Goal: Task Accomplishment & Management: Complete application form

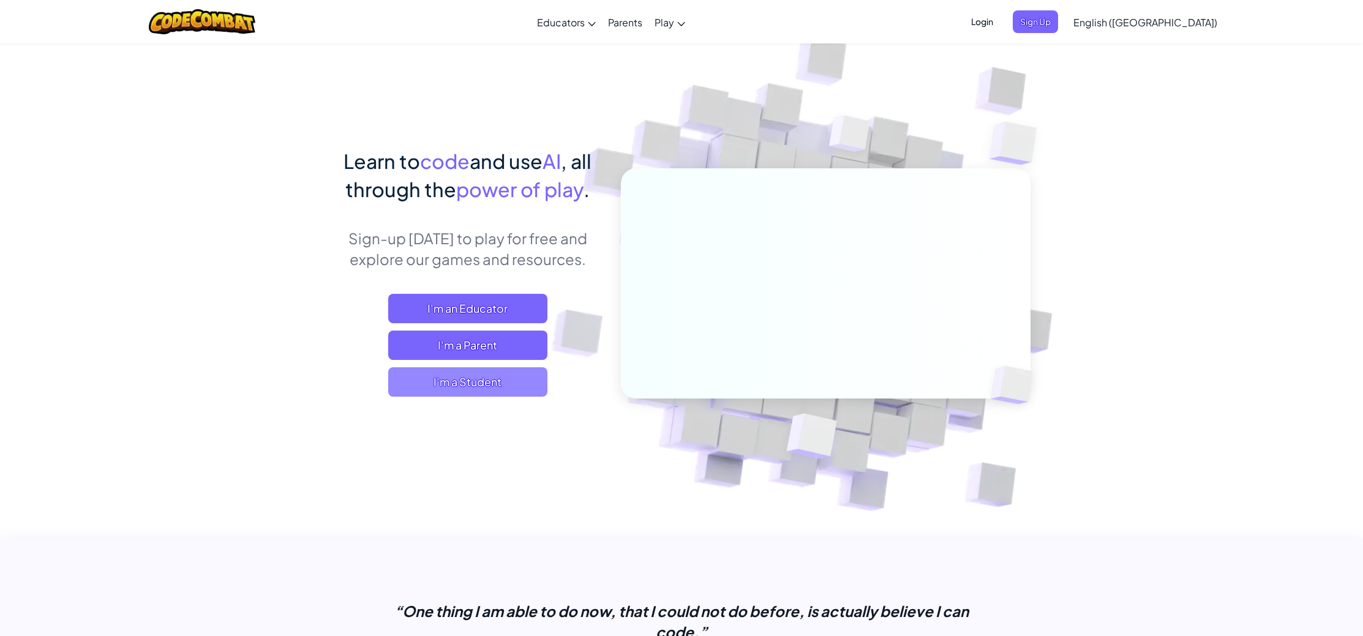
click at [498, 387] on span "I'm a Student" at bounding box center [467, 381] width 159 height 29
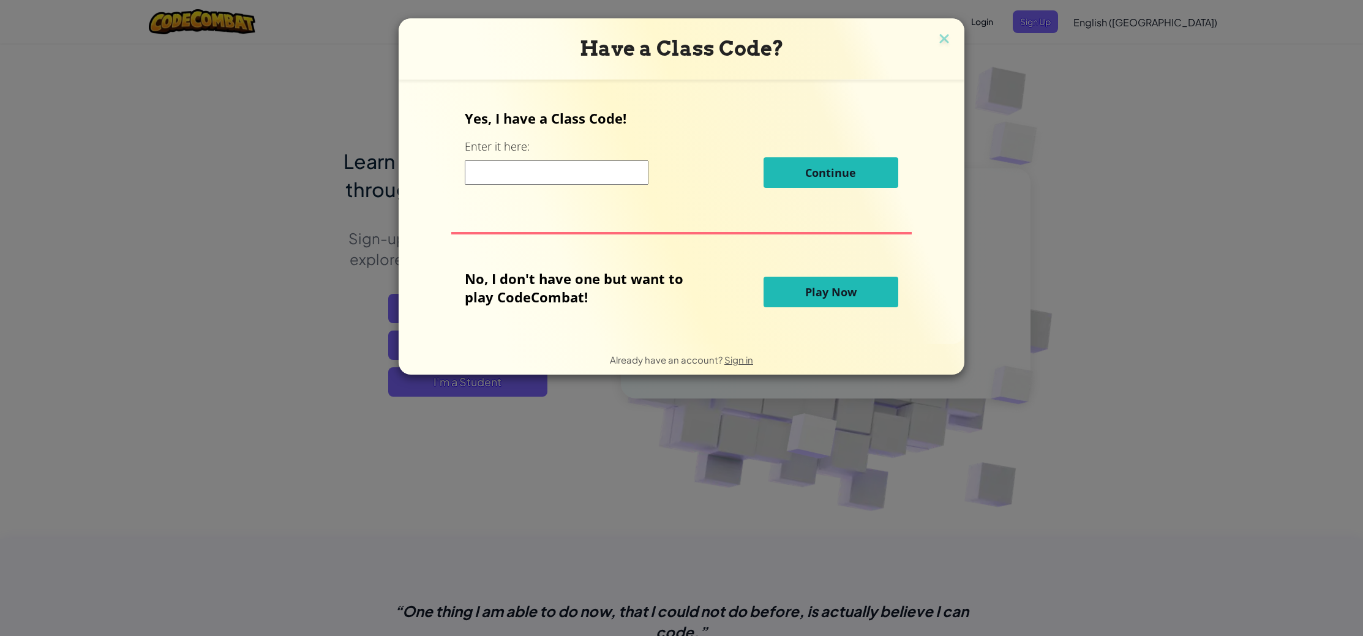
click at [525, 176] on input at bounding box center [557, 172] width 184 height 24
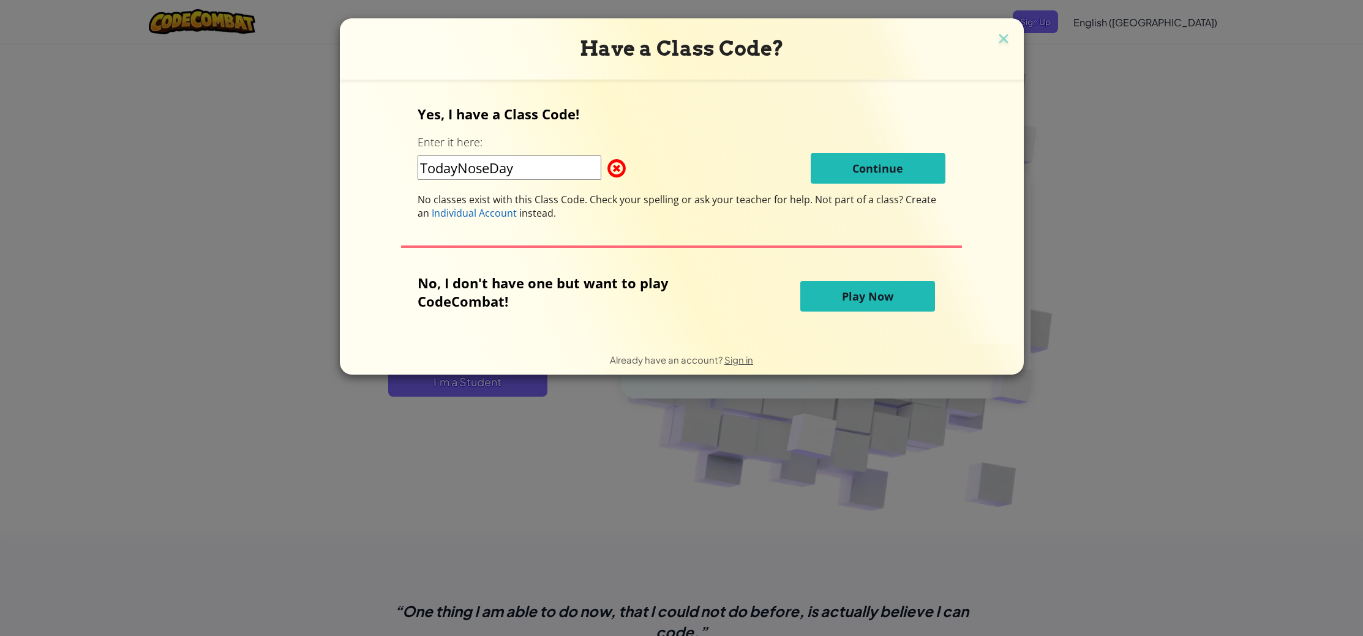
click at [607, 164] on span at bounding box center [607, 168] width 0 height 24
click at [533, 167] on input "TodayNoseDay" at bounding box center [510, 168] width 184 height 24
type input "TodayNoseArm"
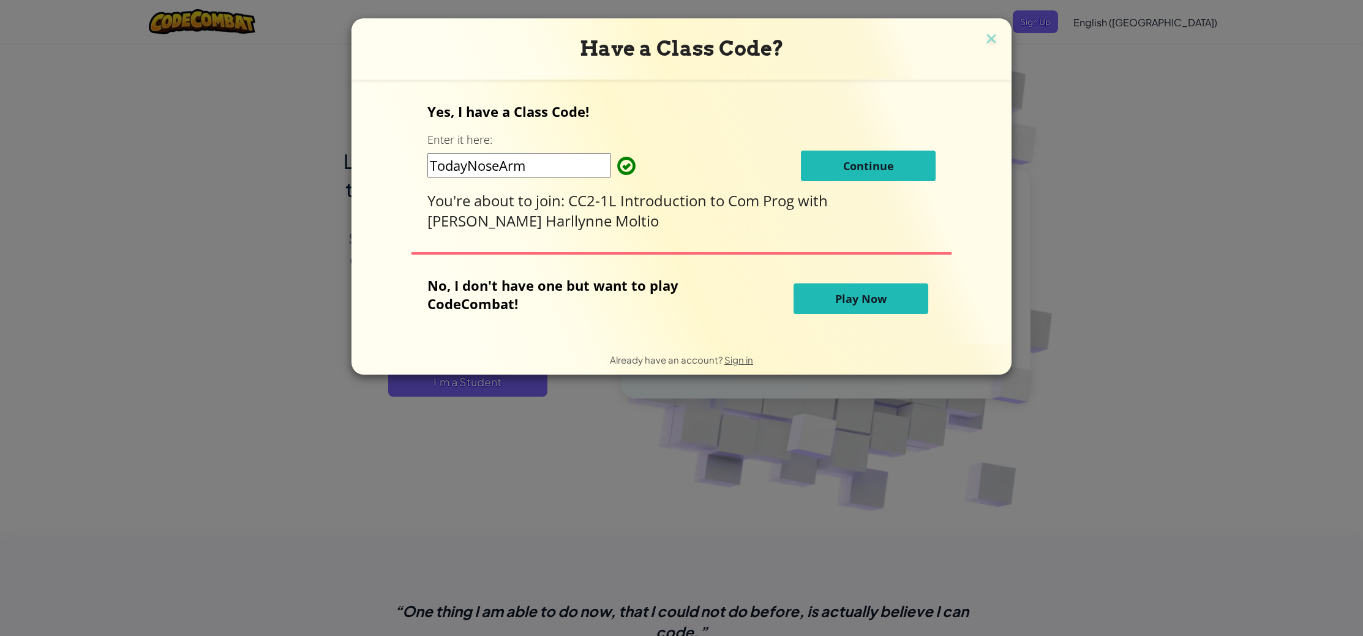
click button "Continue" at bounding box center [868, 166] width 135 height 31
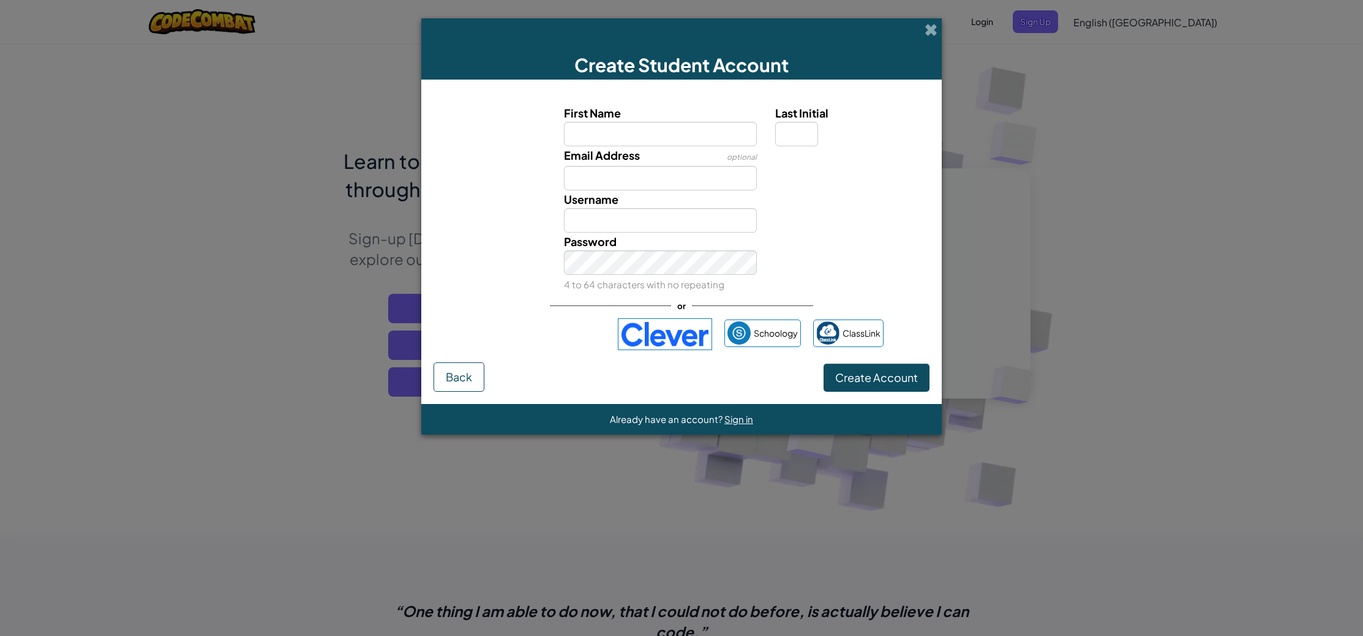
click at [620, 141] on input "First Name" at bounding box center [660, 134] width 193 height 24
type input "strawberyyGRIMLIN15"
type input "StrawberyyGRIMLIN15"
click at [618, 175] on input "Email Address" at bounding box center [660, 178] width 193 height 24
type input "S"
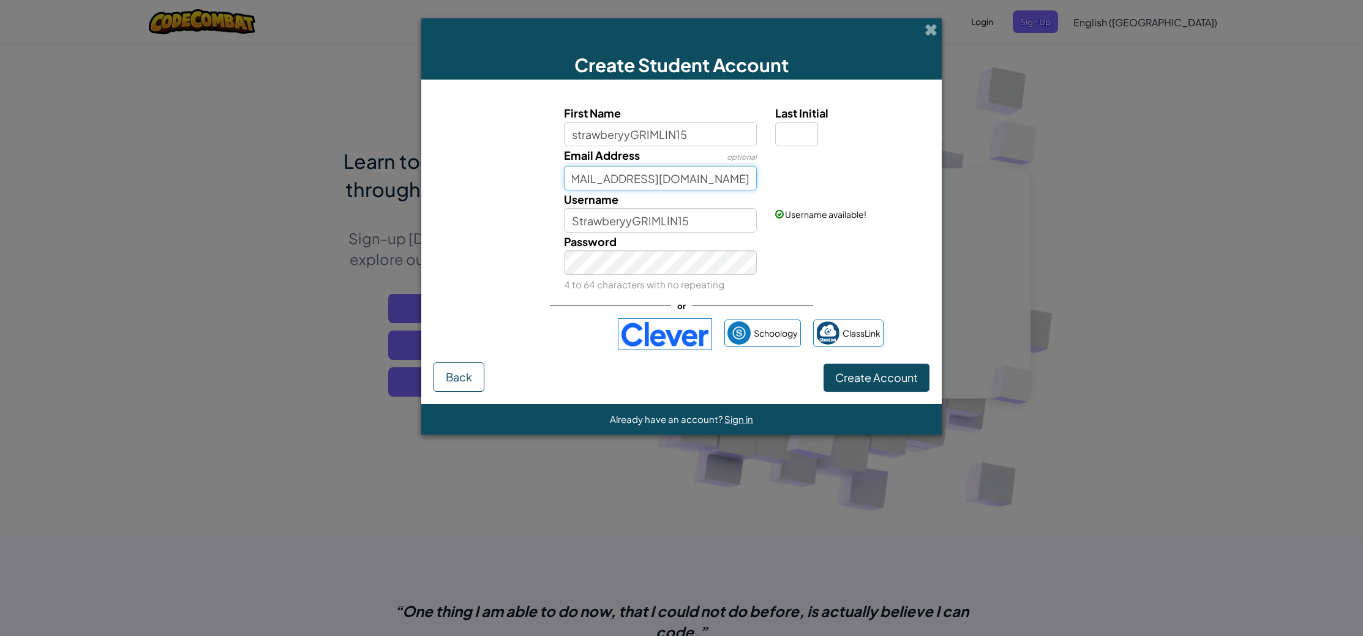
scroll to position [0, 22]
type input "[EMAIL_ADDRESS][DOMAIN_NAME]"
click at [911, 169] on link "Sign in" at bounding box center [903, 170] width 26 height 11
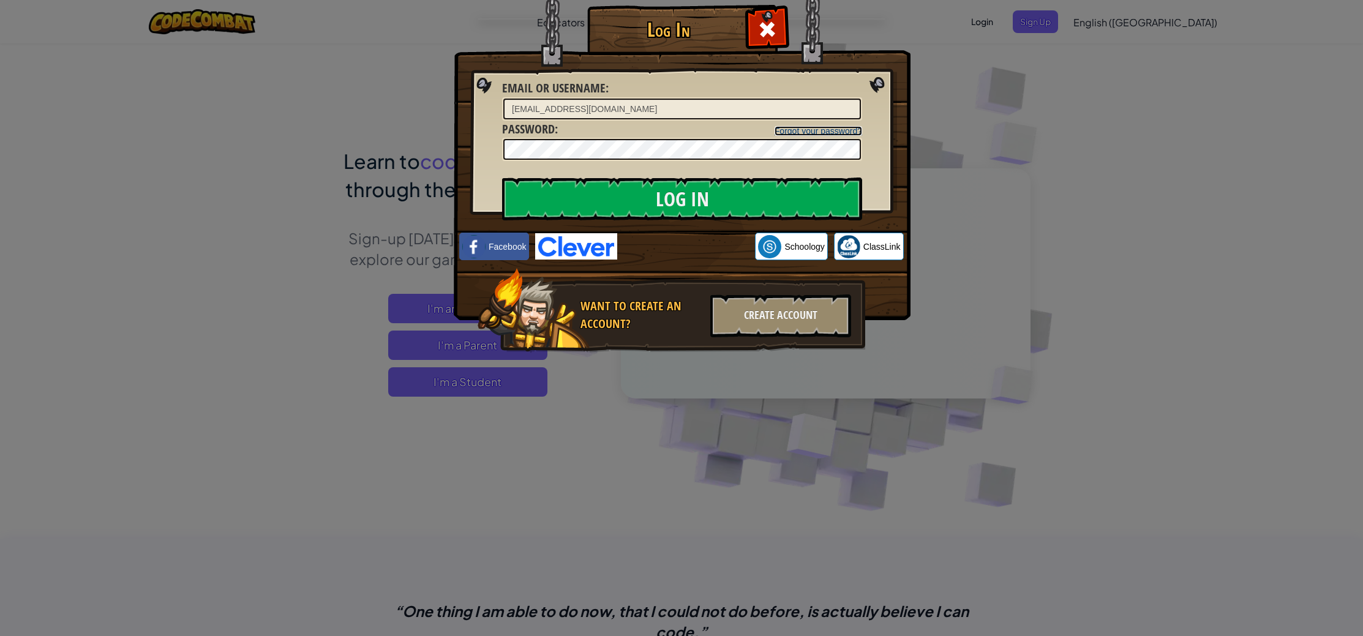
click at [823, 135] on link "Forgot your password?" at bounding box center [819, 131] width 88 height 10
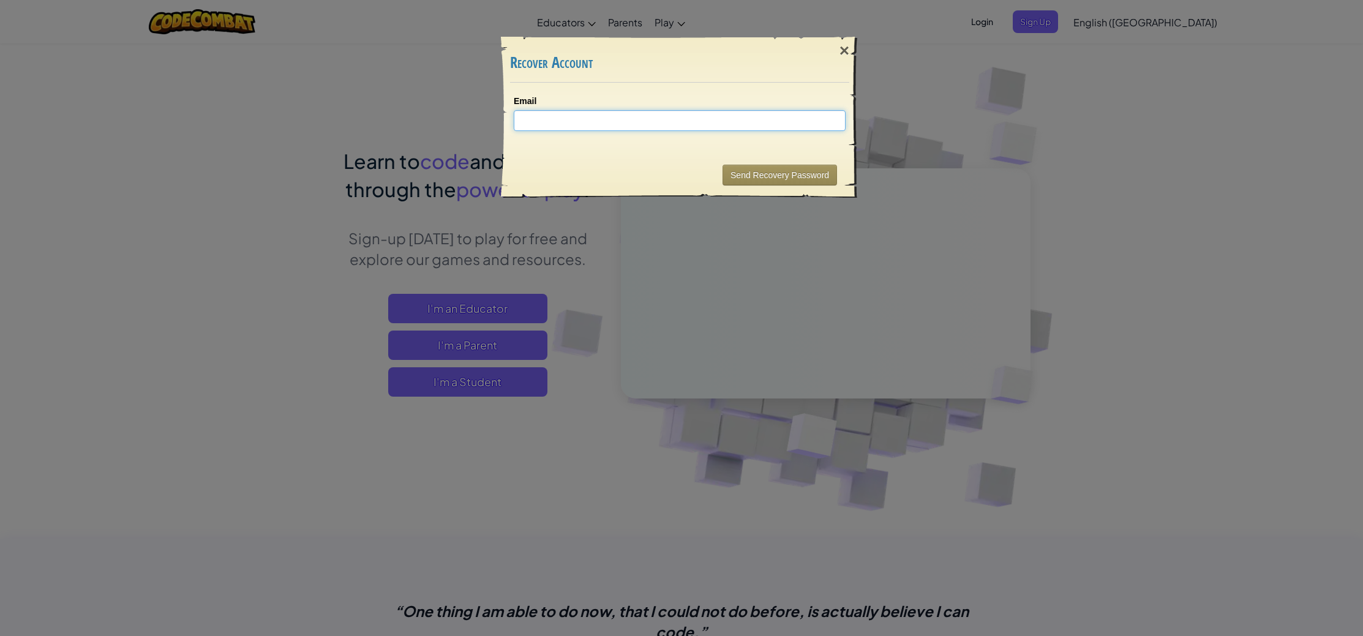
click at [774, 118] on input "Email" at bounding box center [680, 120] width 332 height 21
click at [705, 115] on input "Email" at bounding box center [680, 120] width 332 height 21
click at [706, 117] on input "Email" at bounding box center [680, 120] width 332 height 21
click at [841, 52] on div "×" at bounding box center [844, 51] width 28 height 36
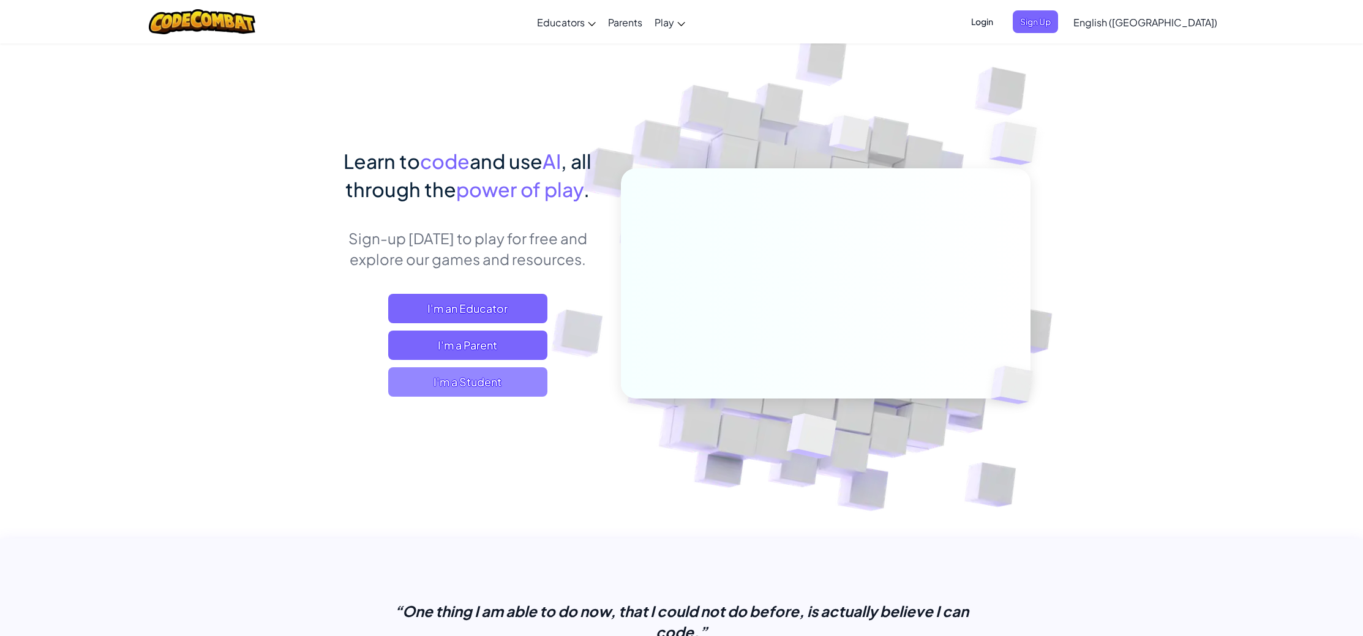
click at [505, 387] on span "I'm a Student" at bounding box center [467, 381] width 159 height 29
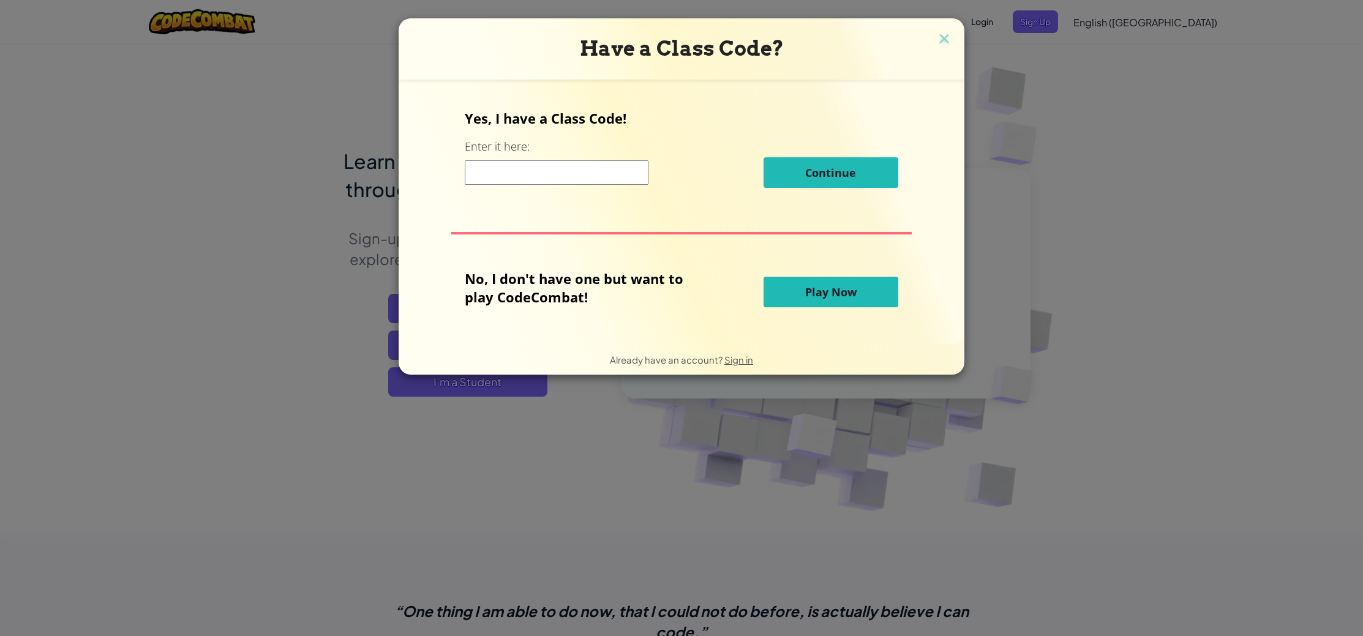
click at [544, 177] on input at bounding box center [557, 172] width 184 height 24
type input "TodayNoseArm"
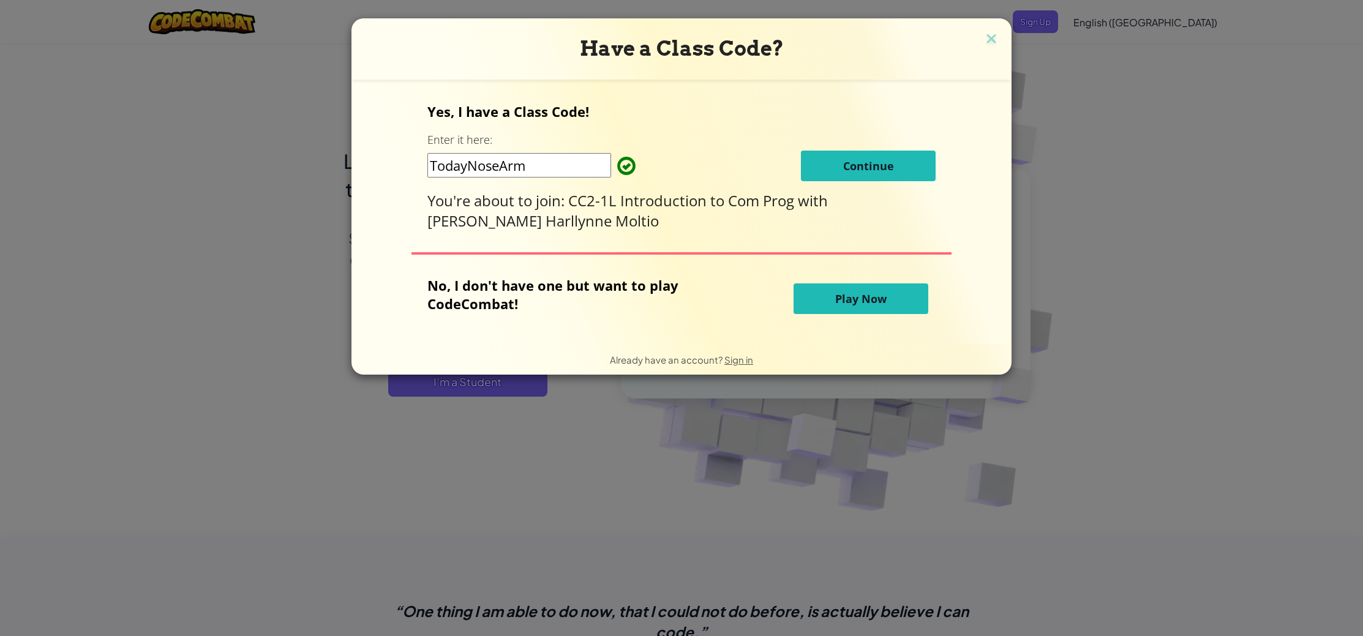
click at [801, 173] on button "Continue" at bounding box center [868, 166] width 135 height 31
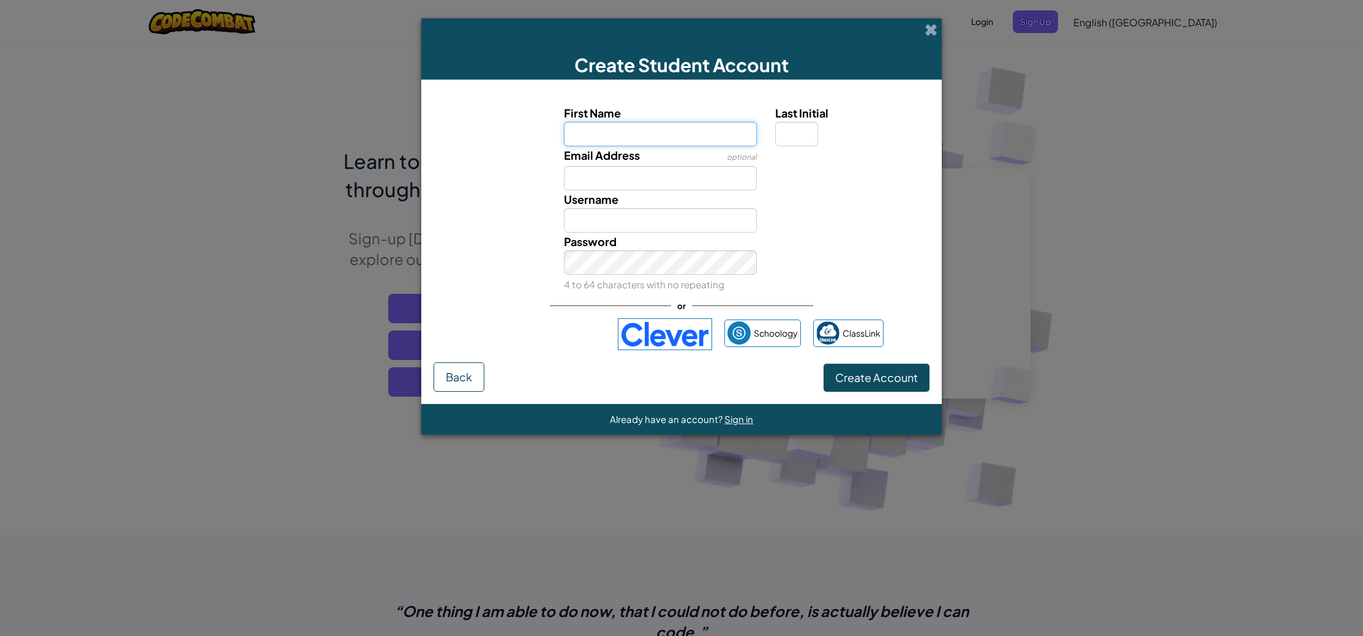
click at [637, 133] on input "First Name" at bounding box center [660, 134] width 193 height 24
type input "strawberryGRIMLIN19"
type input "StrawberryGRIMLIN19"
click at [629, 175] on input "Email Address" at bounding box center [660, 178] width 193 height 24
click at [879, 222] on span "Username already taken! Try StrawberryGRIMLIN1929630708?" at bounding box center [843, 220] width 136 height 23
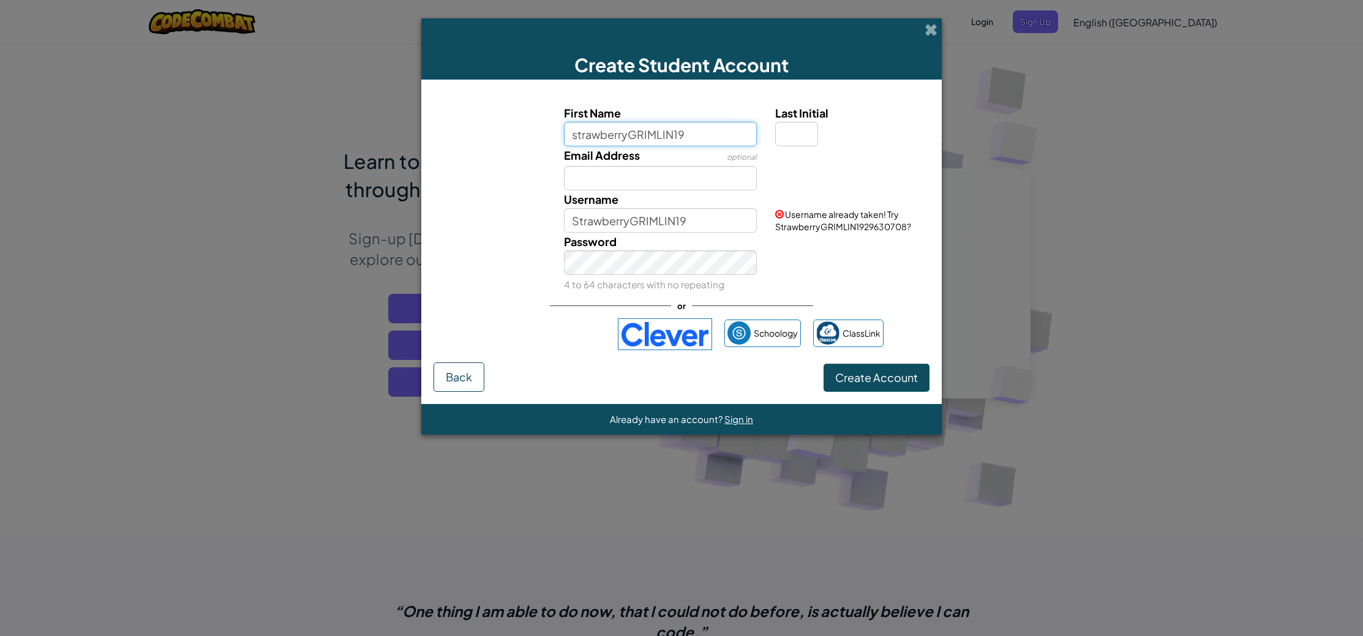
drag, startPoint x: 683, startPoint y: 135, endPoint x: 384, endPoint y: 154, distance: 300.1
click at [384, 154] on div "Create Student Account First Name strawberryGRIMLIN19 Last Initial Email Addres…" at bounding box center [681, 318] width 1363 height 636
type input "s"
type input "KIWI201722"
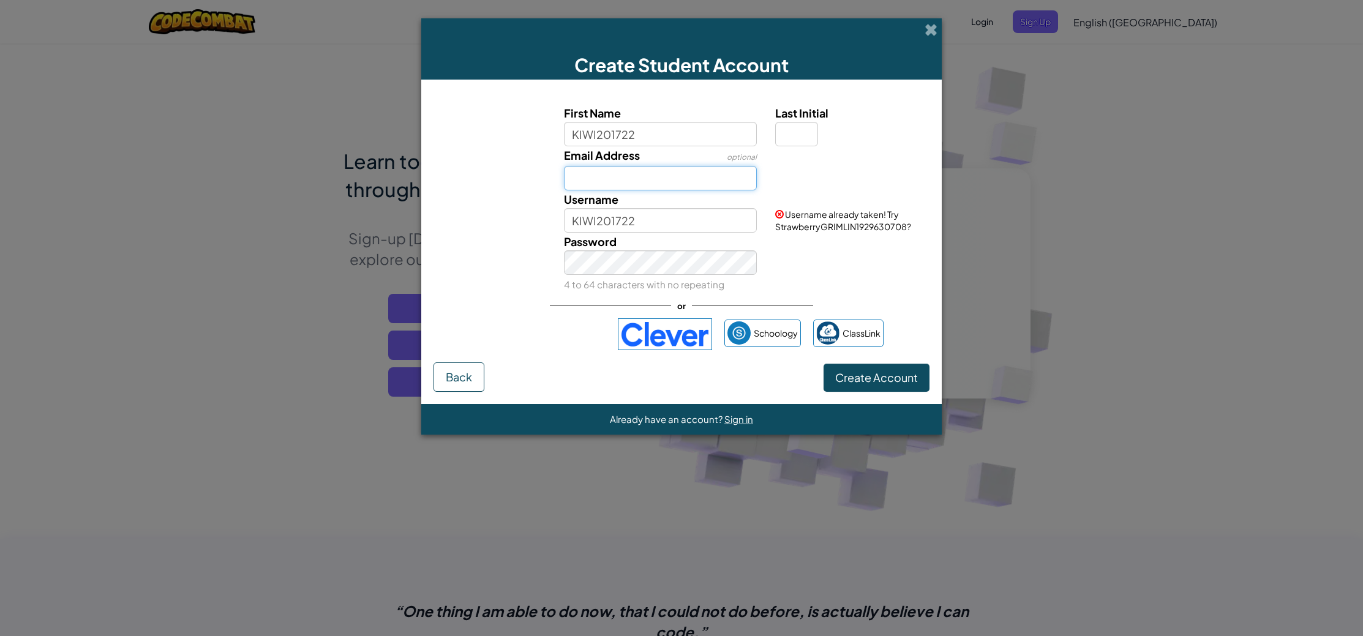
click at [689, 179] on input "Email Address" at bounding box center [660, 178] width 193 height 24
type input "B"
type input "a"
type input "[EMAIL_ADDRESS][DOMAIN_NAME]"
click at [901, 175] on link "Sign in" at bounding box center [903, 170] width 26 height 11
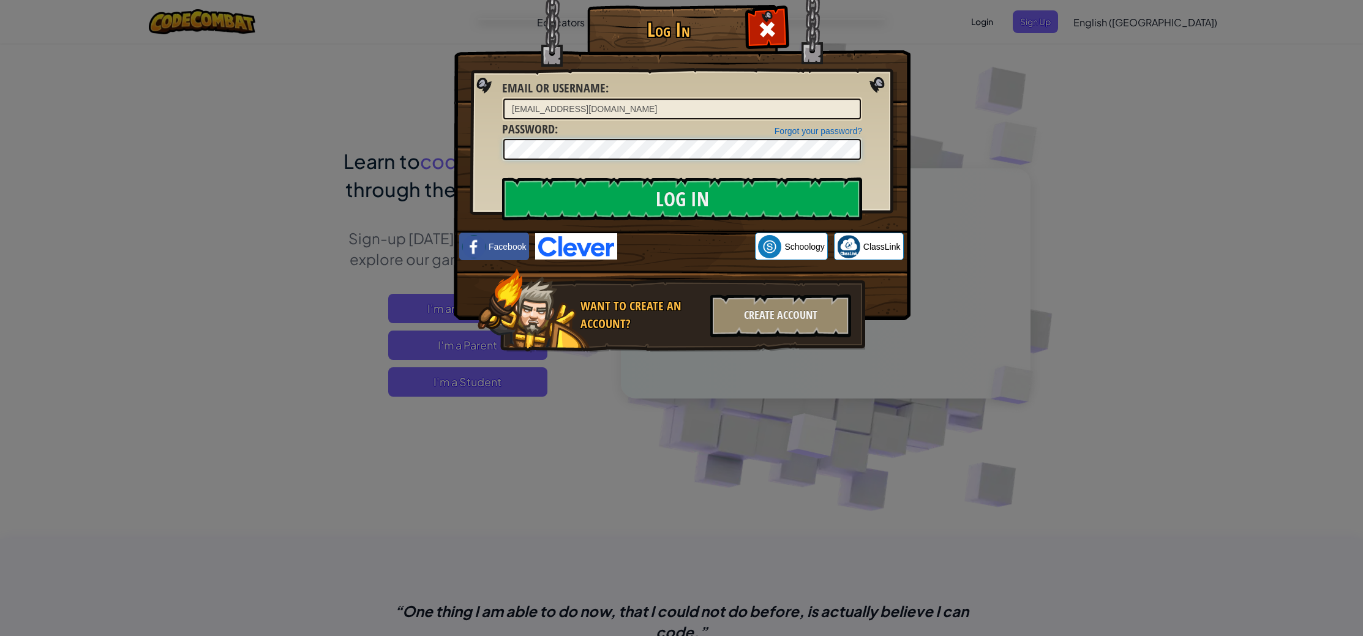
click at [502, 178] on input "Log In" at bounding box center [682, 199] width 360 height 43
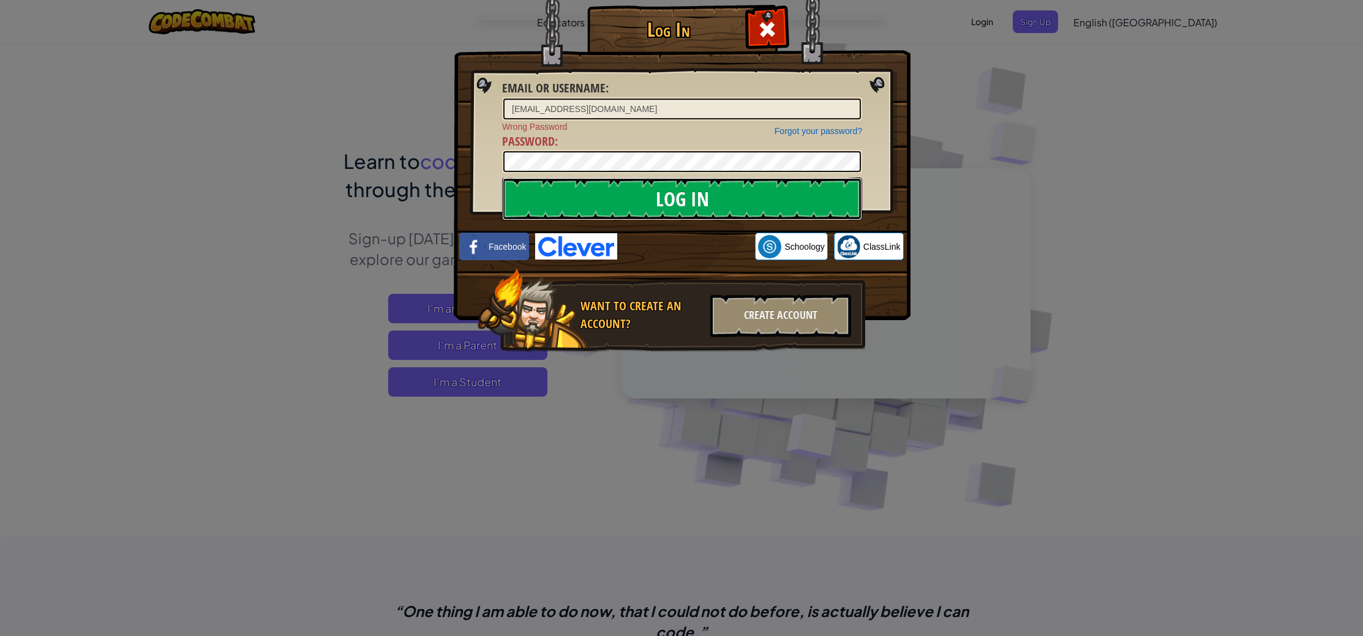
click at [596, 197] on input "Log In" at bounding box center [682, 199] width 360 height 43
click at [502, 178] on input "Log In" at bounding box center [682, 199] width 360 height 43
click at [839, 128] on link "Forgot your password?" at bounding box center [819, 131] width 88 height 10
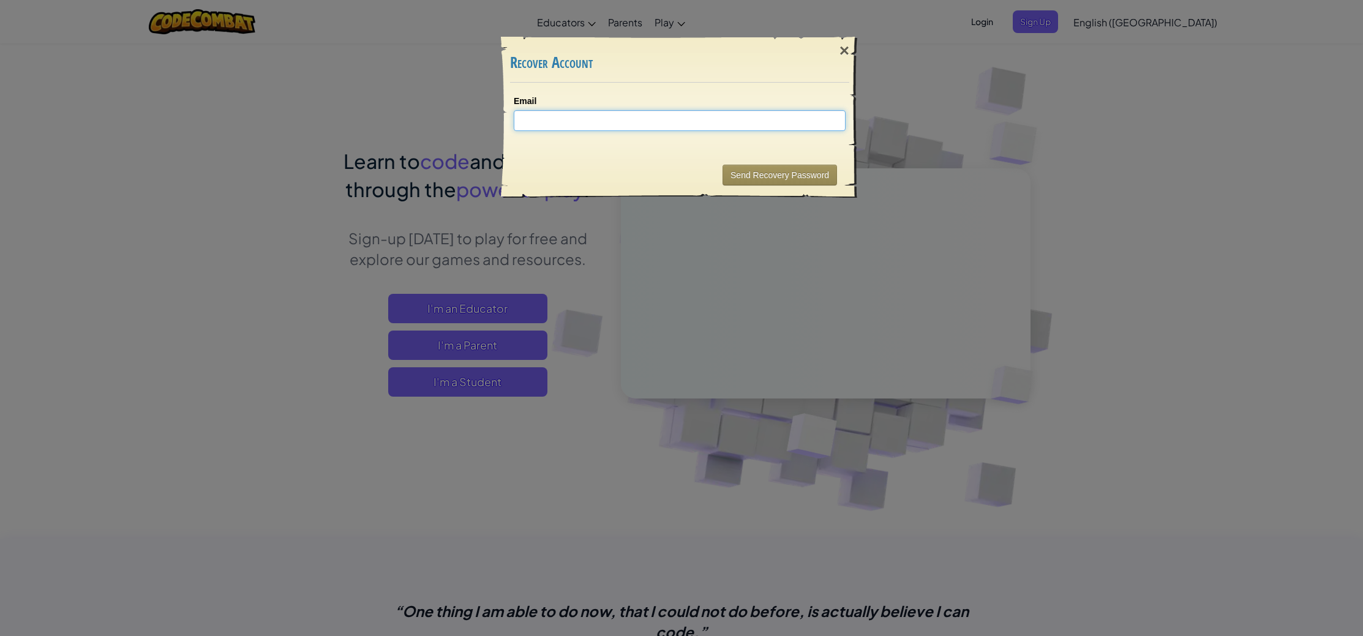
click at [679, 122] on input "Email" at bounding box center [680, 120] width 332 height 21
type input "[EMAIL_ADDRESS][DOMAIN_NAME]"
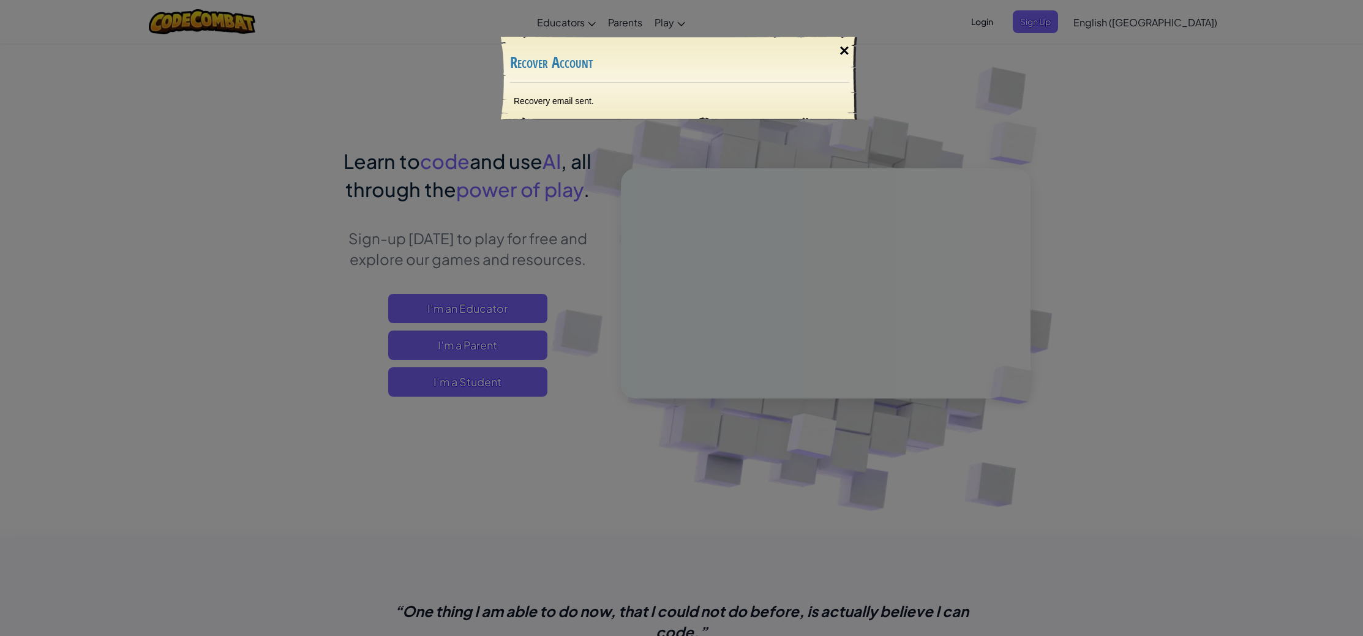
click at [835, 50] on div "×" at bounding box center [844, 51] width 28 height 36
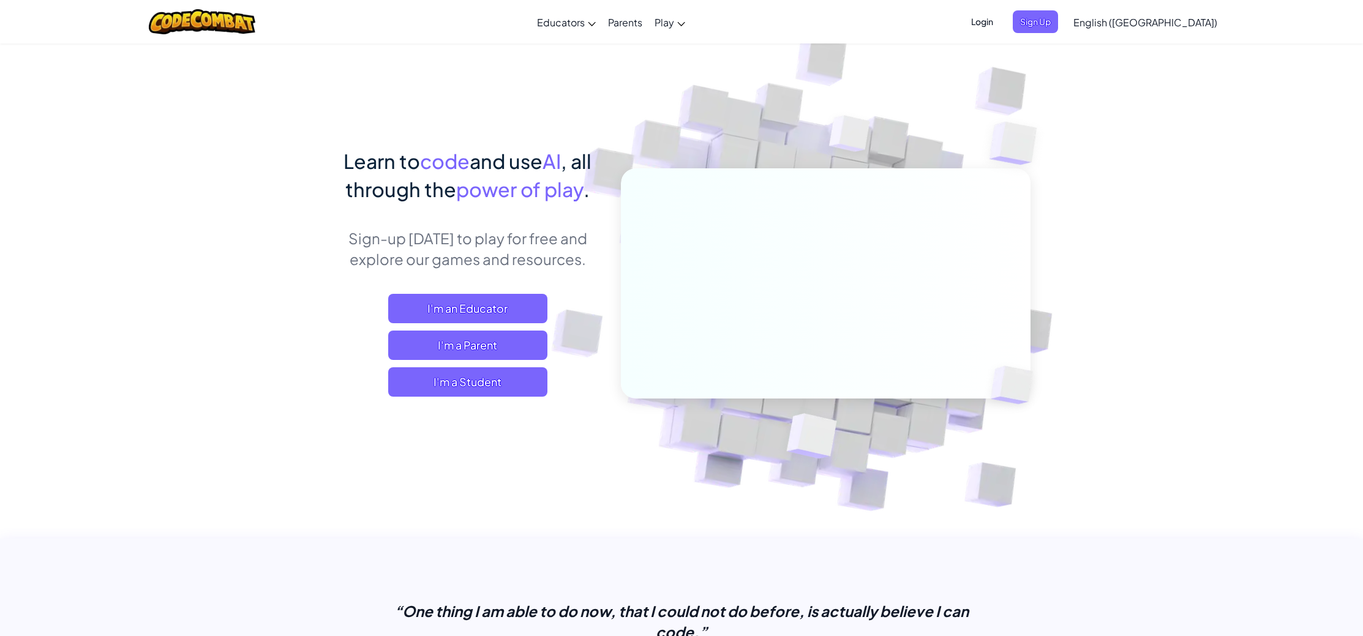
click at [1001, 21] on span "Login" at bounding box center [982, 21] width 37 height 23
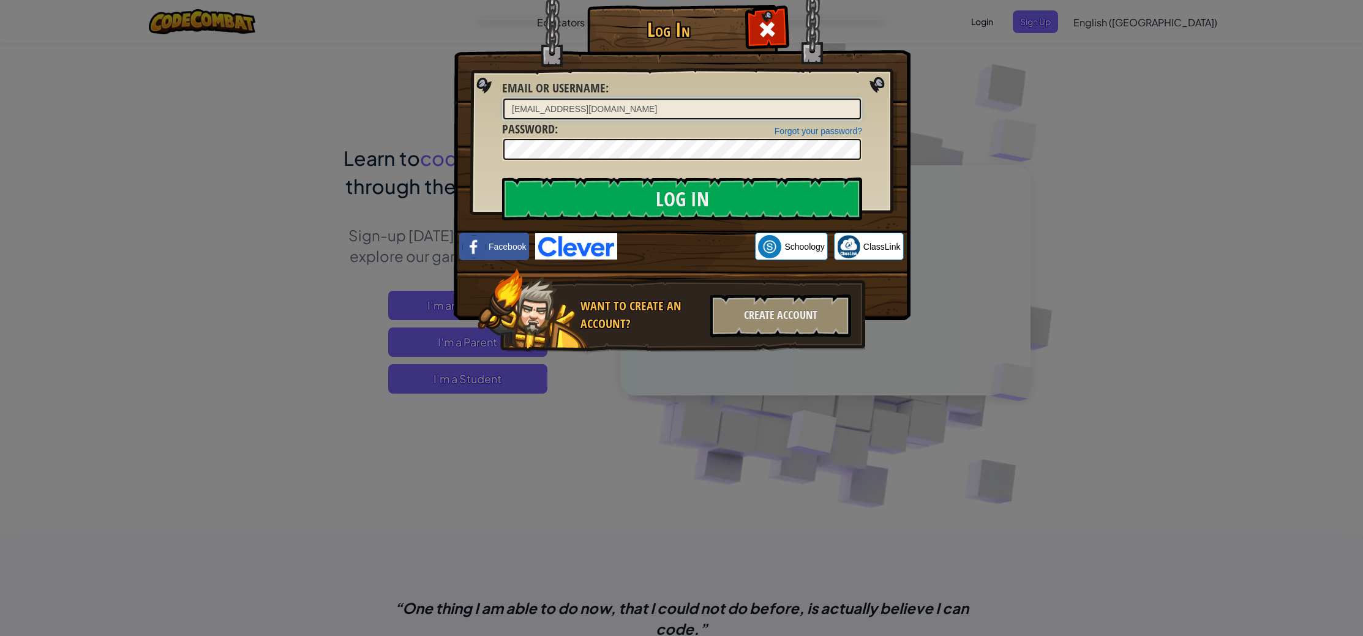
type input "[EMAIL_ADDRESS][DOMAIN_NAME]"
click at [780, 29] on div at bounding box center [767, 28] width 39 height 39
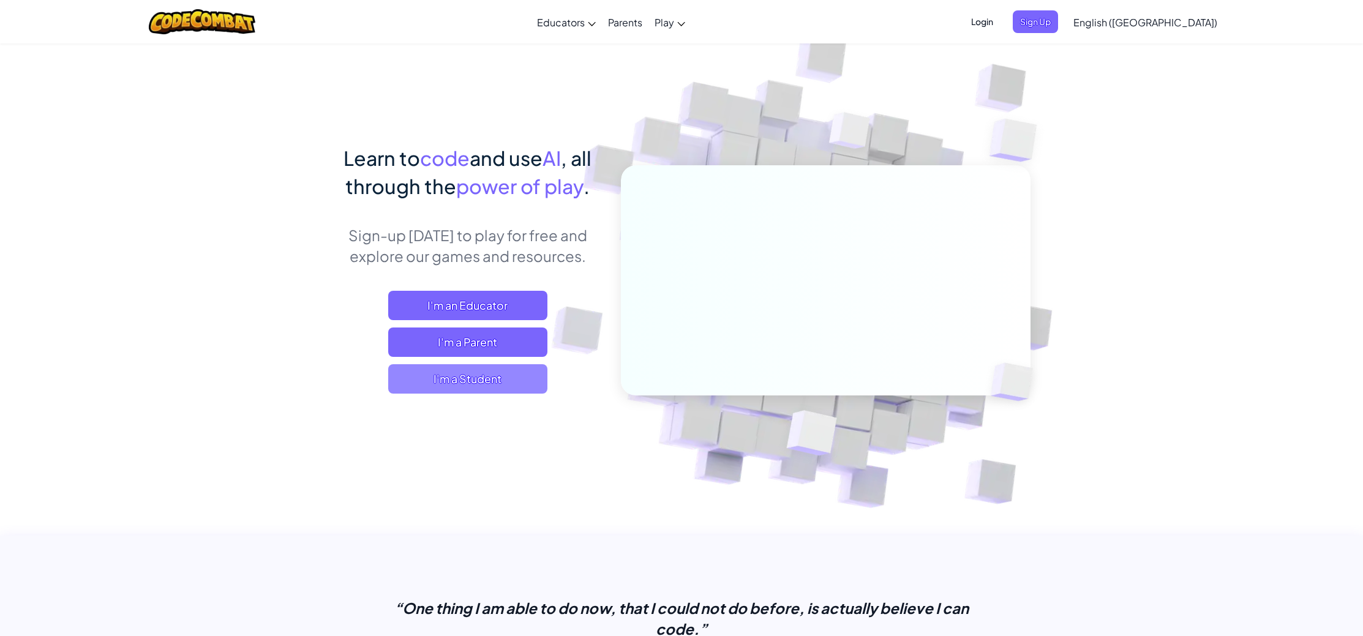
click at [503, 383] on span "I'm a Student" at bounding box center [467, 378] width 159 height 29
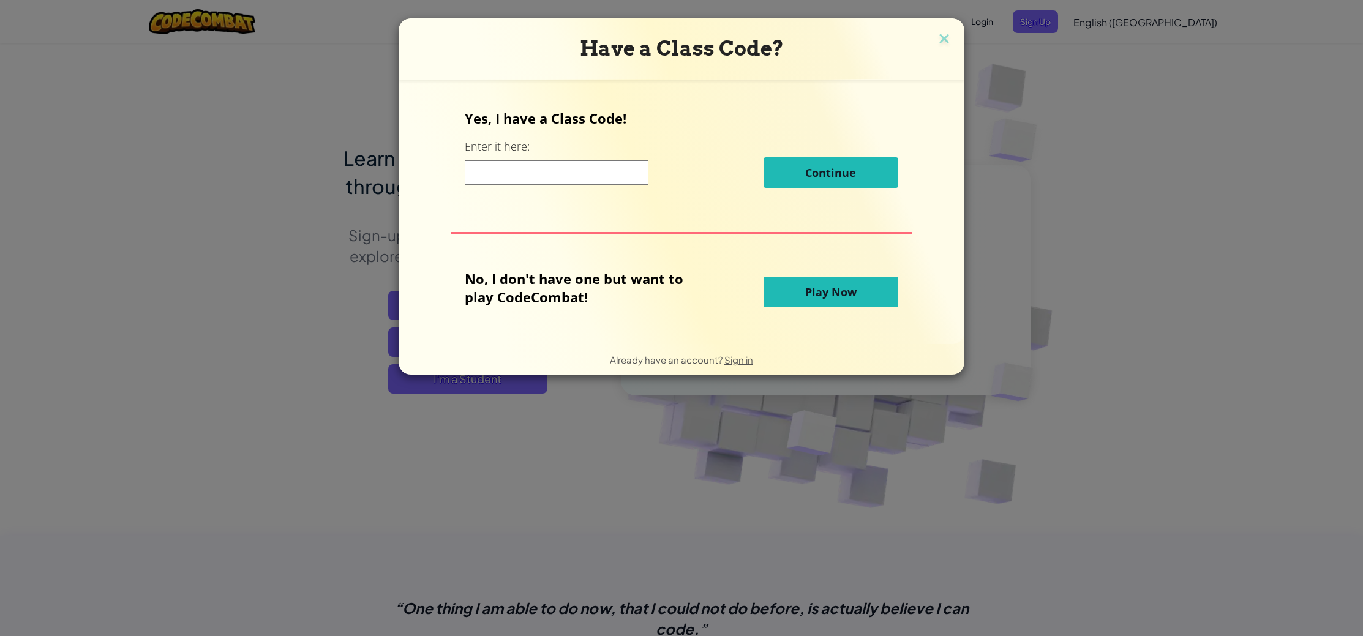
click at [523, 179] on input at bounding box center [557, 172] width 184 height 24
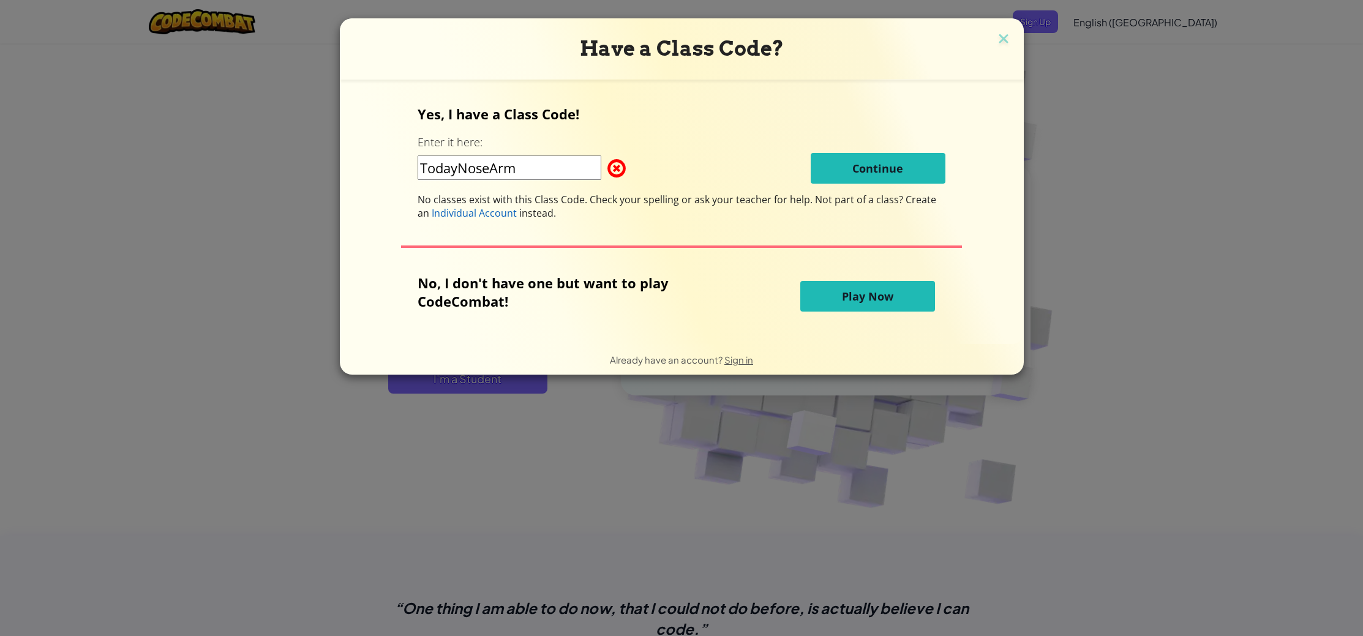
type input "TodayNoseArm"
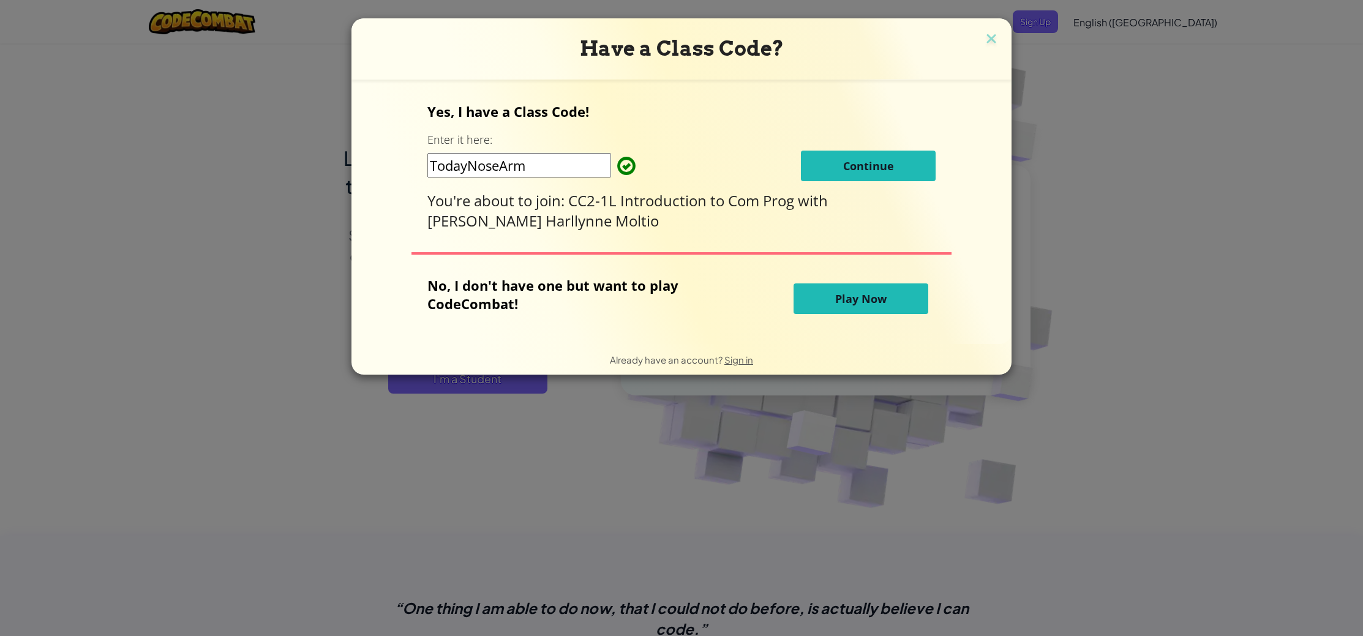
click at [866, 161] on button "Continue" at bounding box center [868, 166] width 135 height 31
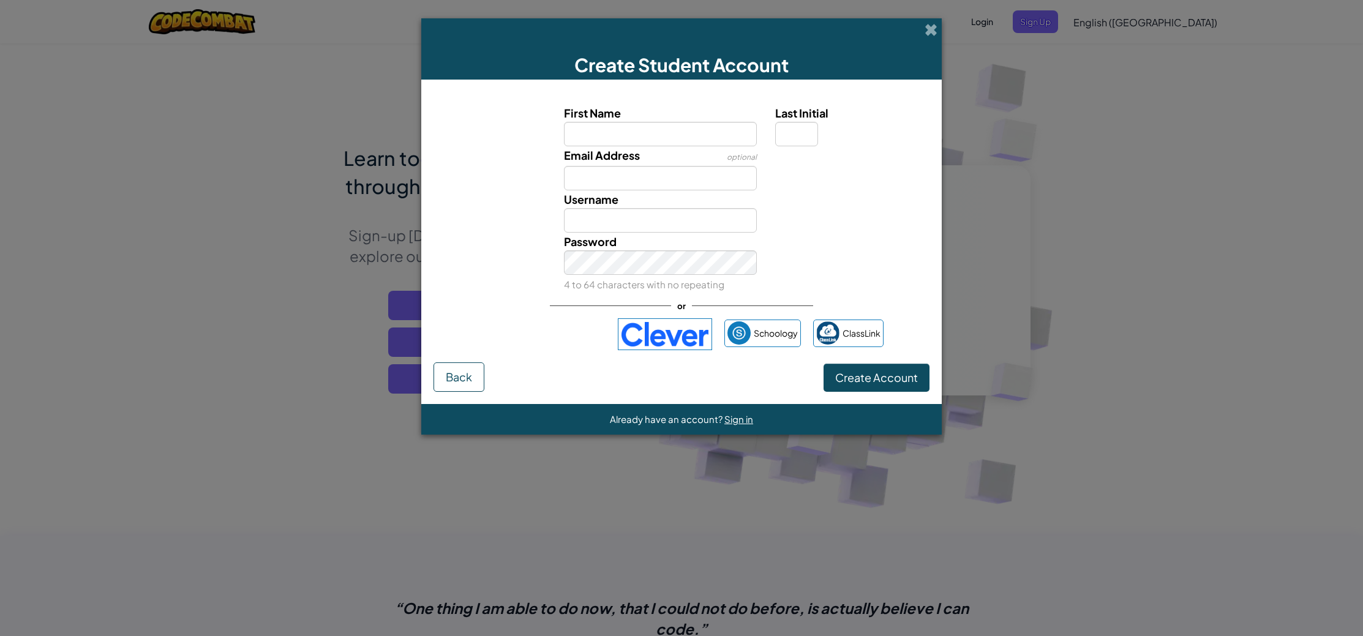
click at [666, 145] on input "First Name" at bounding box center [660, 134] width 193 height 24
type input "strawberryGRIMLIN19"
type input "StrawberryGRIMLIN19"
click at [648, 174] on input "Email Address" at bounding box center [660, 178] width 193 height 24
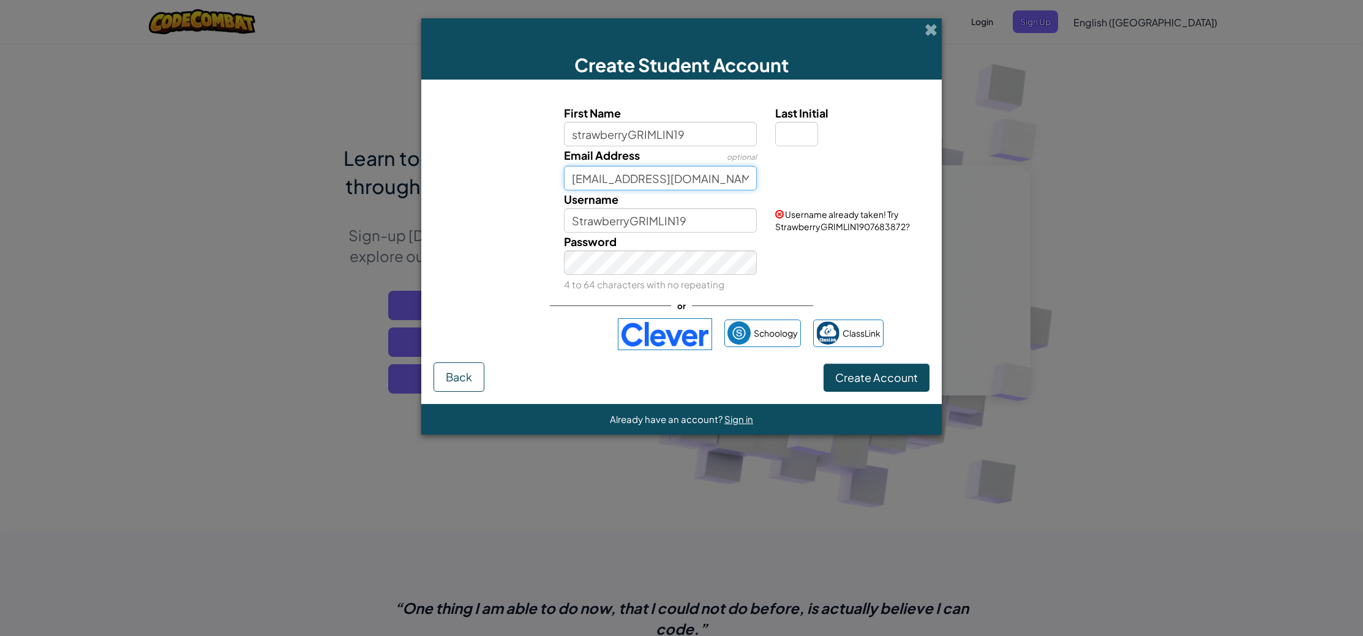
type input "[EMAIL_ADDRESS][DOMAIN_NAME]"
click at [914, 171] on link "Sign in" at bounding box center [903, 170] width 26 height 11
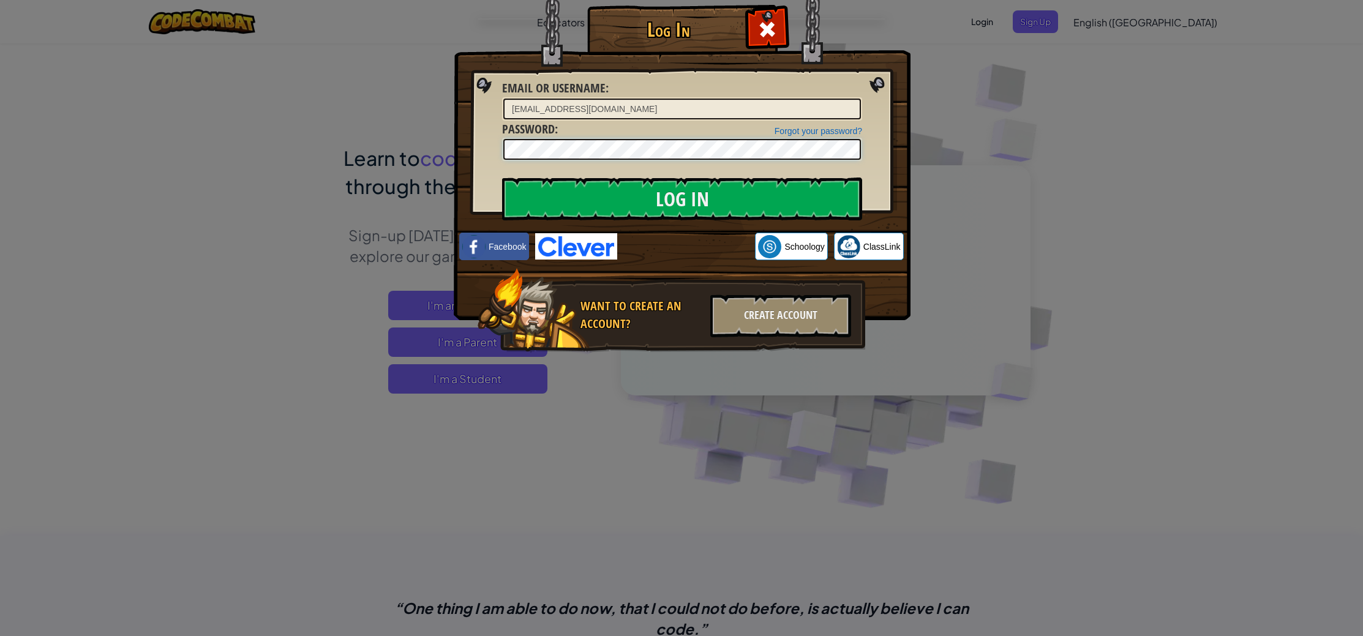
click at [502, 178] on input "Log In" at bounding box center [682, 199] width 360 height 43
